Goal: Navigation & Orientation: Understand site structure

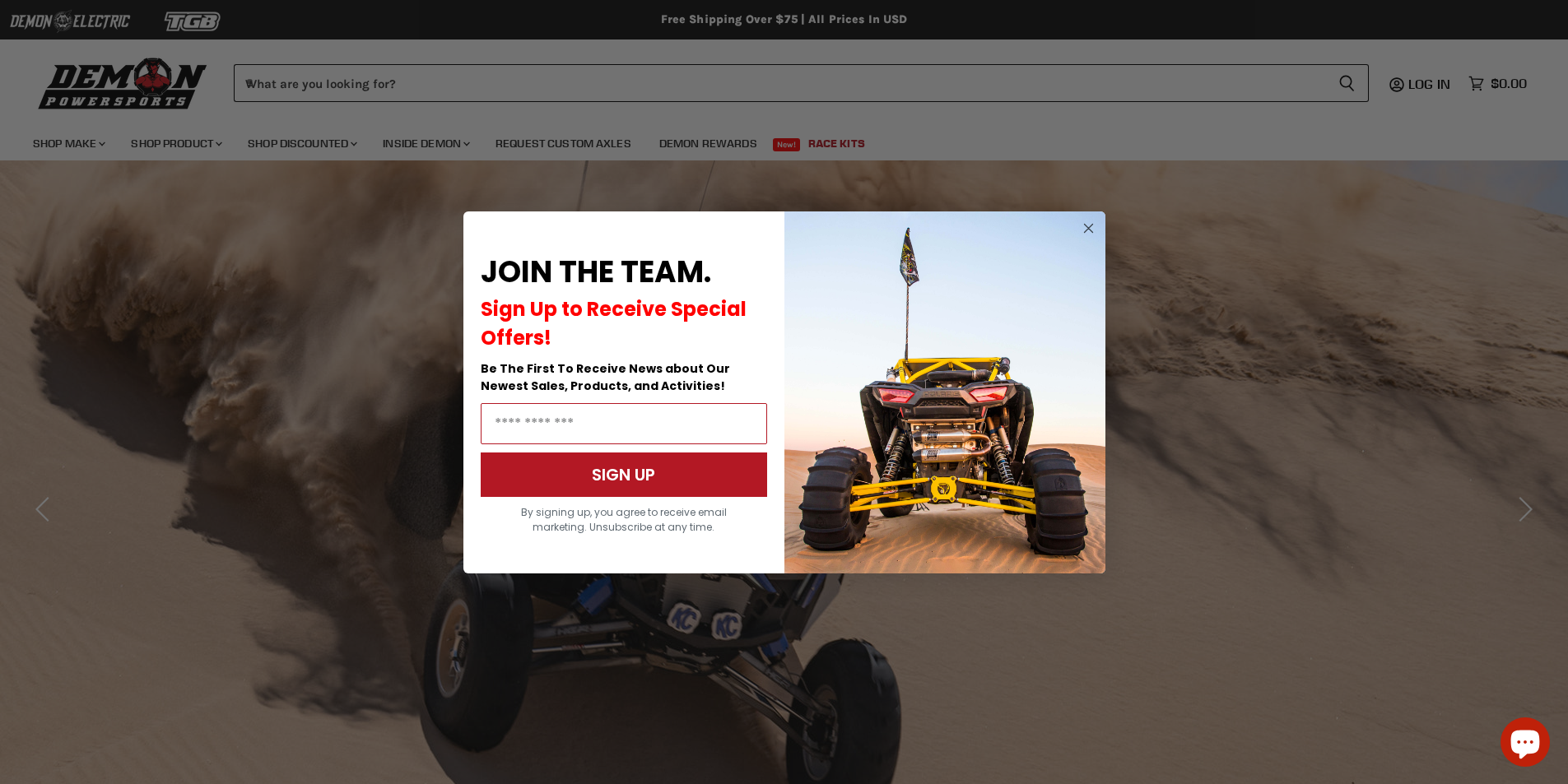
click at [1092, 228] on circle "Close dialog" at bounding box center [1088, 227] width 20 height 20
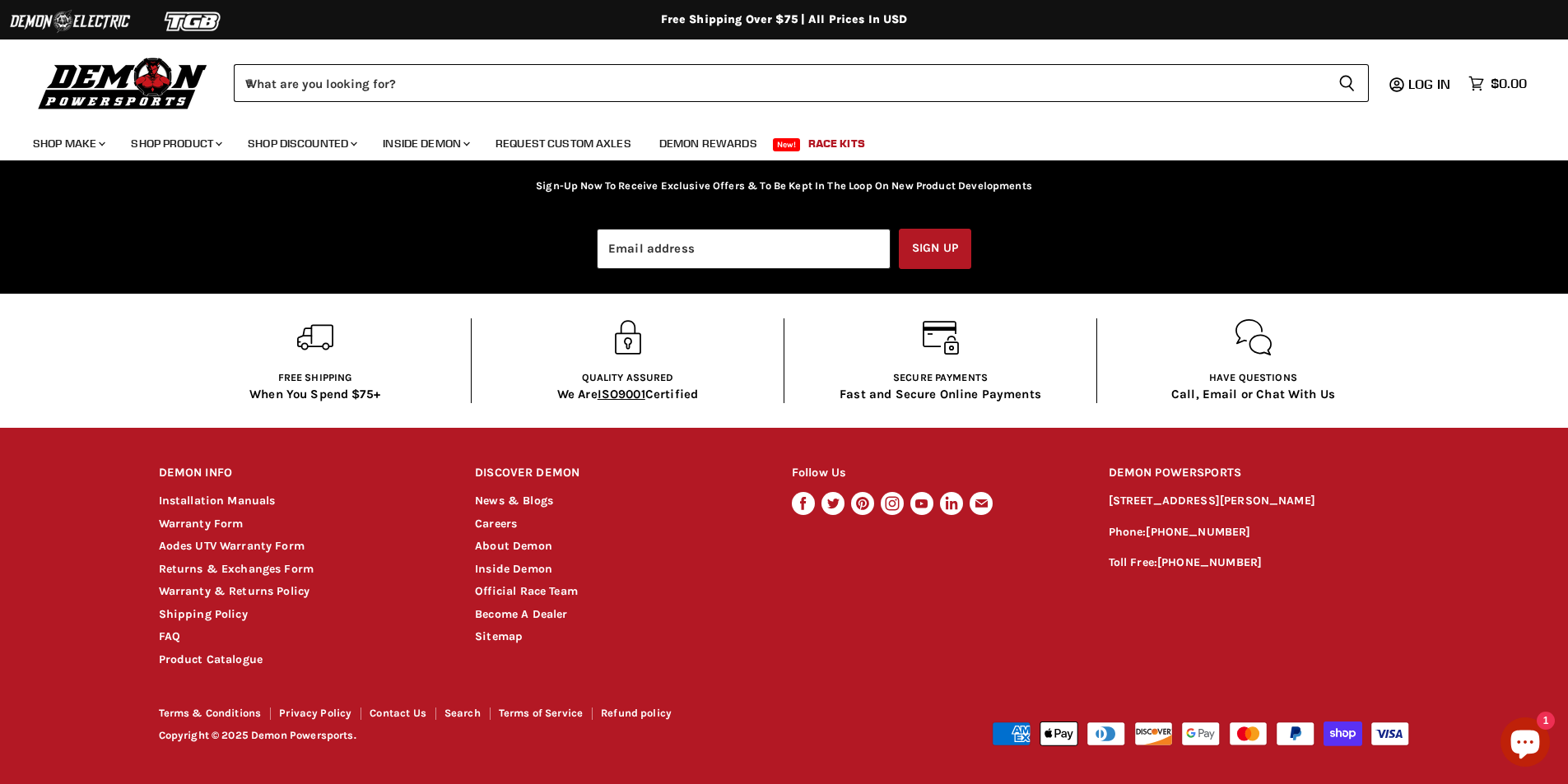
scroll to position [3169, 0]
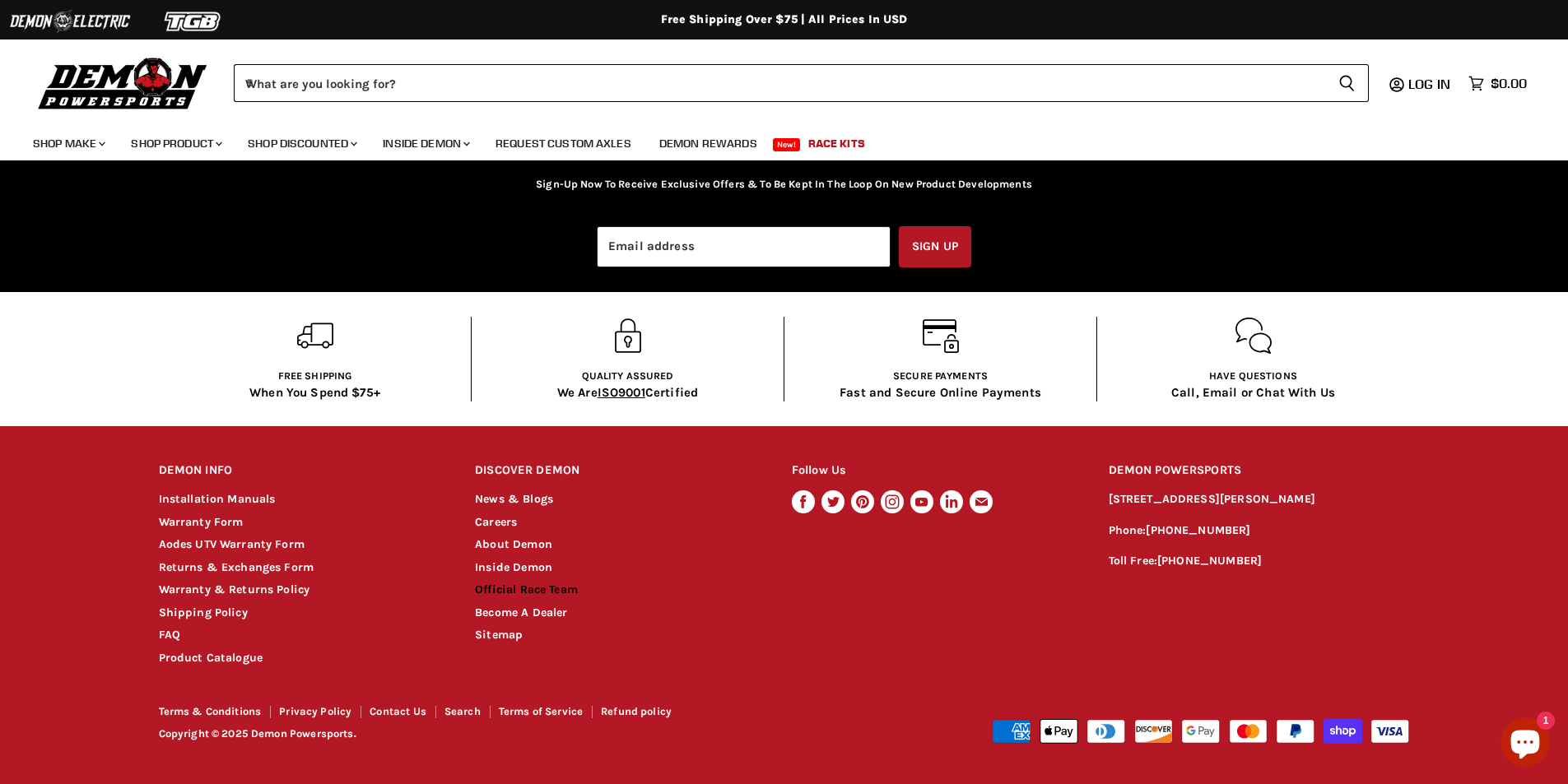
click at [519, 586] on link "Official Race Team" at bounding box center [526, 590] width 103 height 14
click at [206, 19] on img at bounding box center [194, 22] width 123 height 31
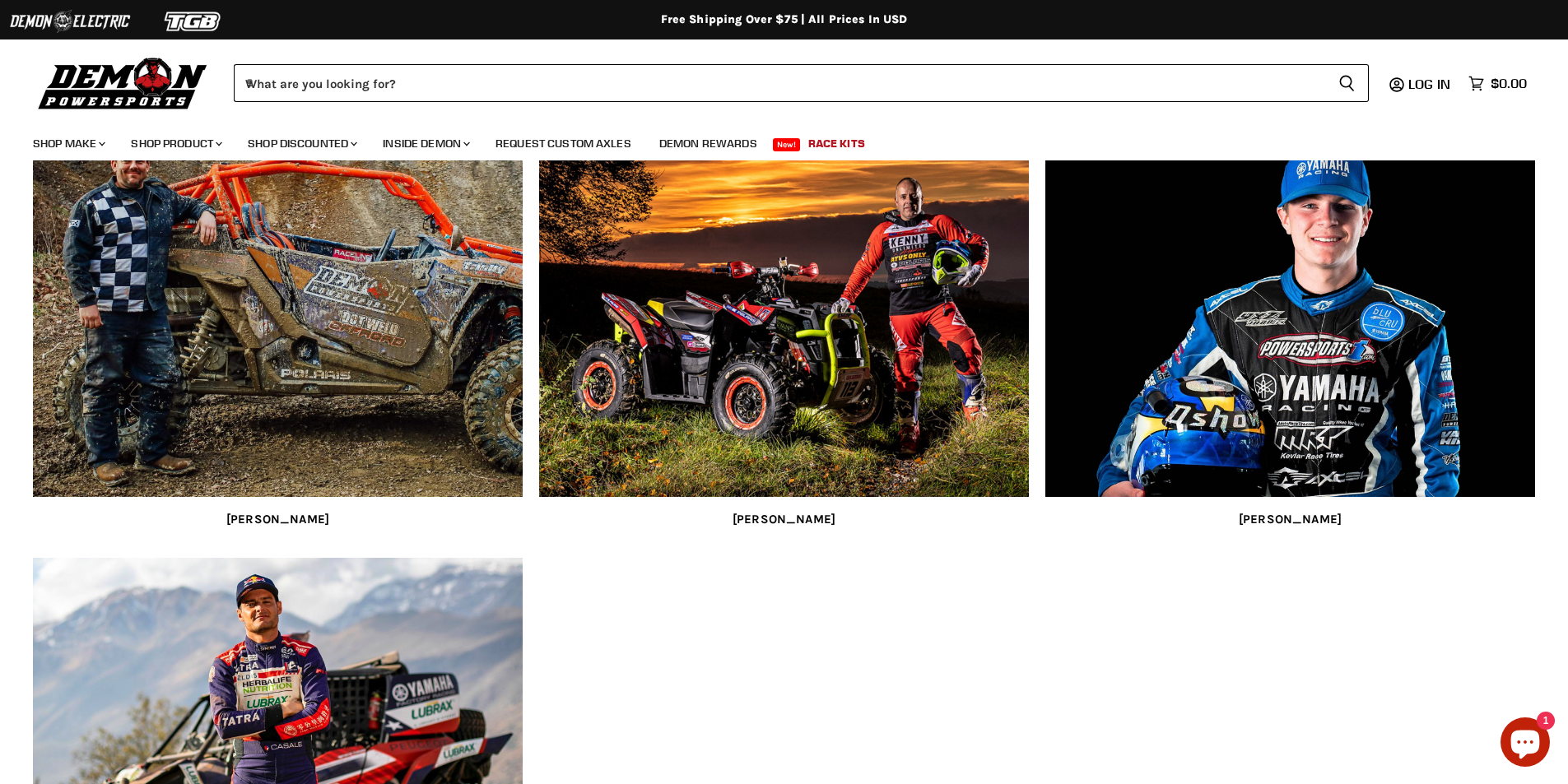
scroll to position [1316, 0]
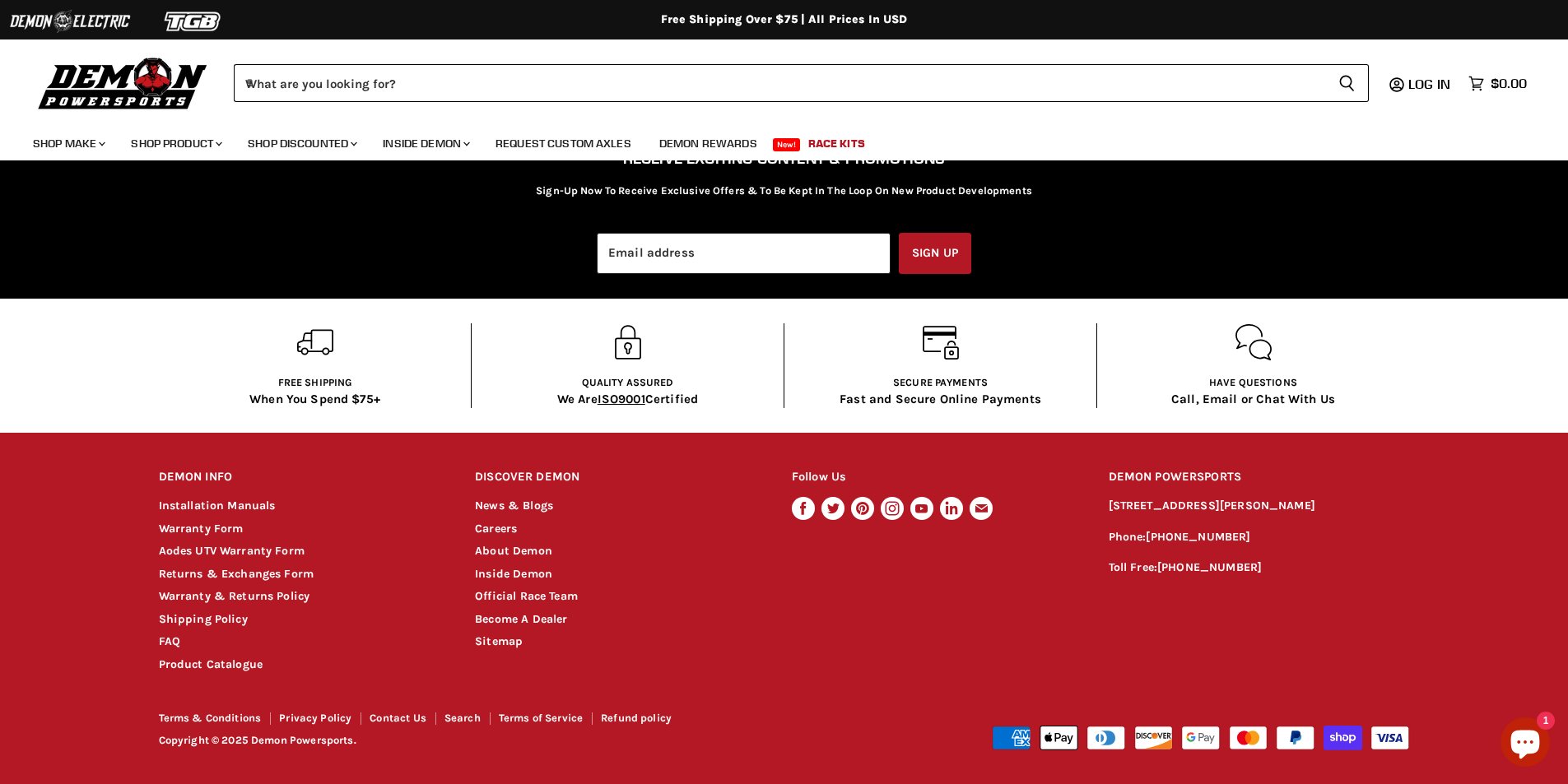
scroll to position [3169, 0]
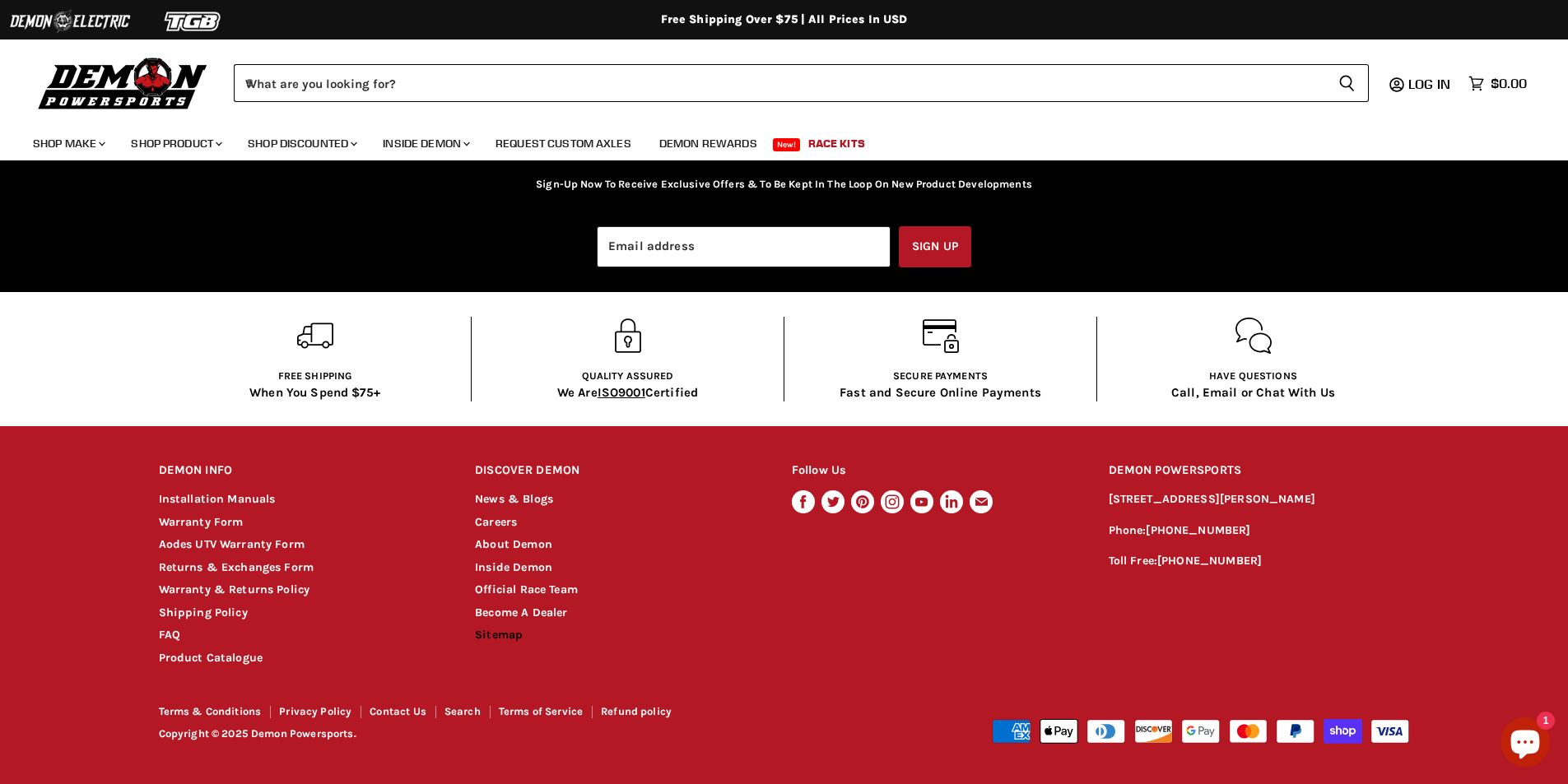
click at [521, 634] on link "Sitemap" at bounding box center [499, 635] width 48 height 14
